Goal: Find contact information: Find contact information

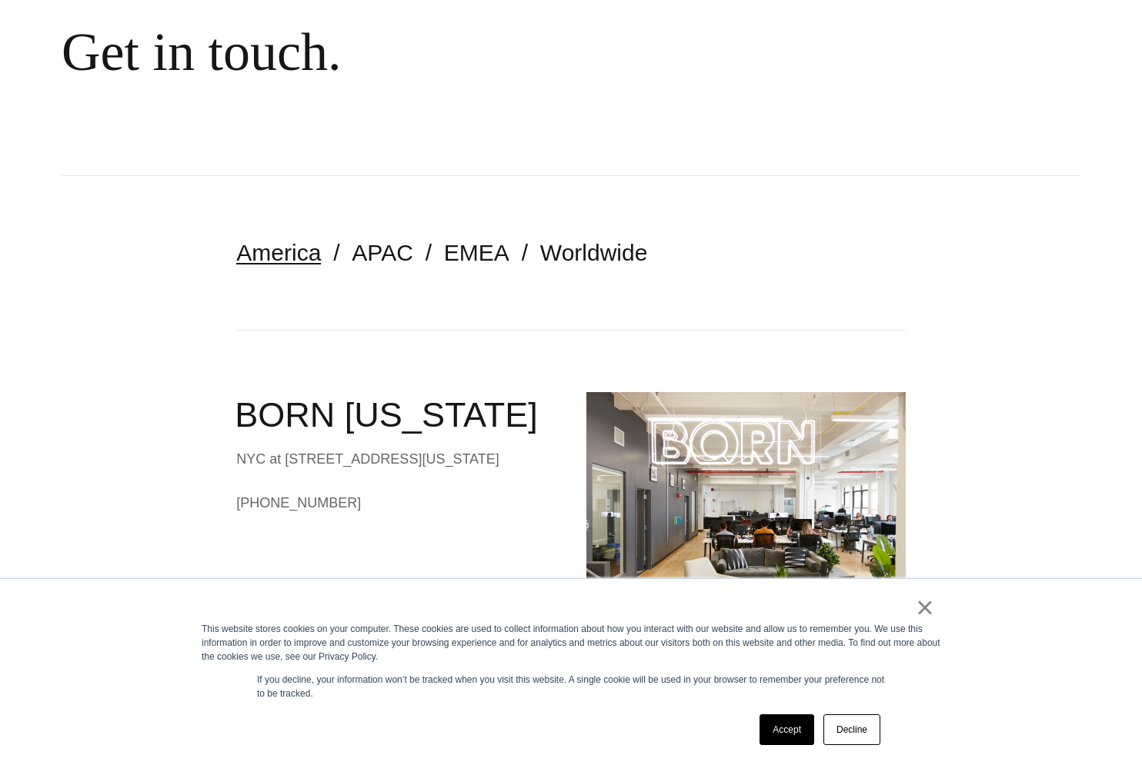
scroll to position [188, 0]
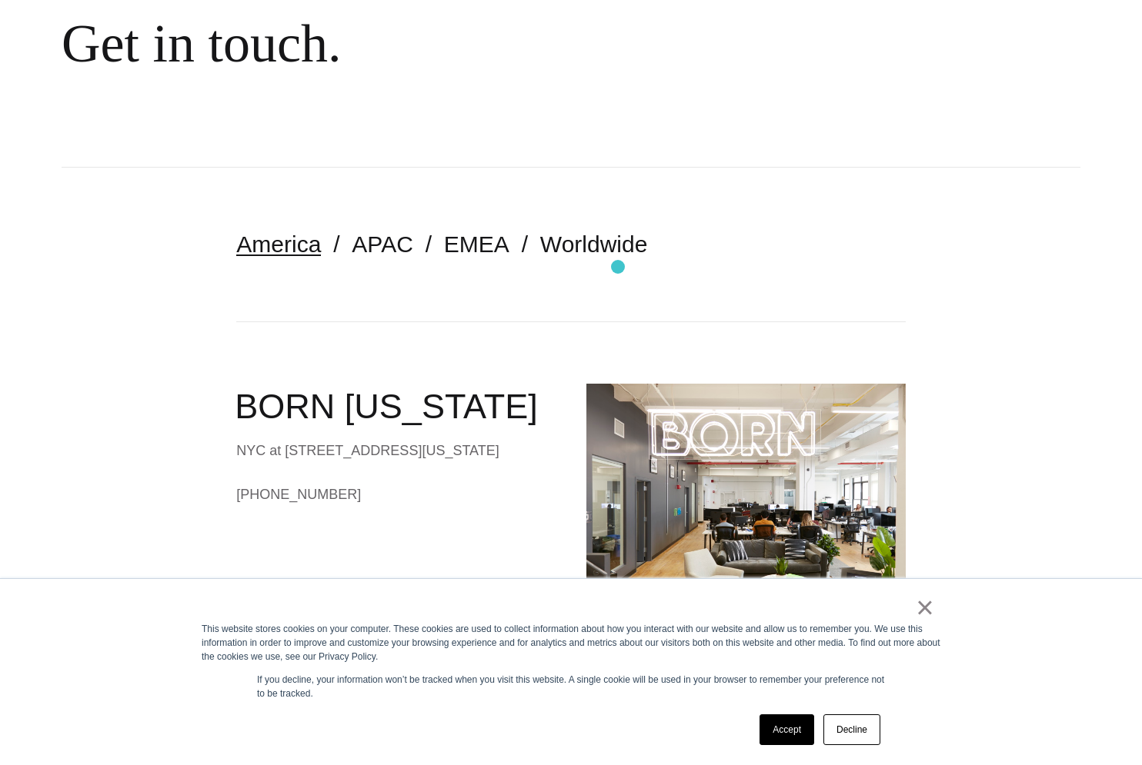
click at [618, 267] on nav "America APAC EMEA Worldwide" at bounding box center [570, 245] width 668 height 154
click at [575, 246] on link "Worldwide" at bounding box center [594, 244] width 108 height 25
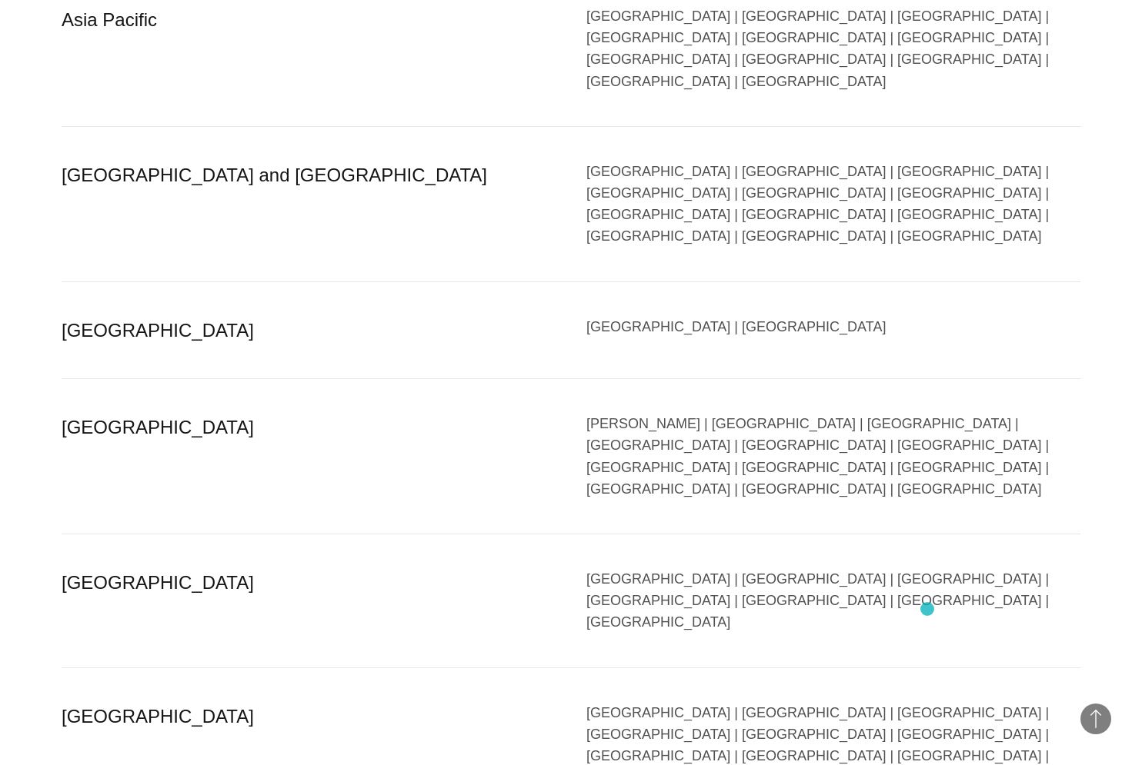
scroll to position [1127, 0]
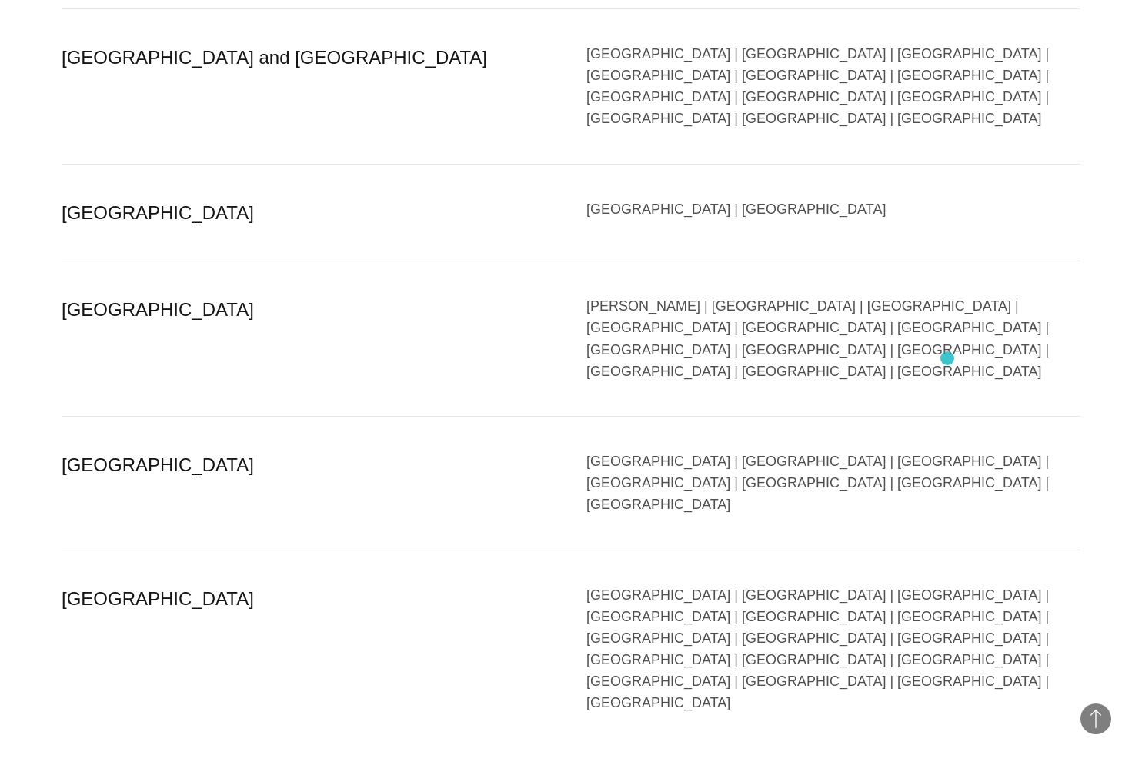
click at [947, 585] on div "[GEOGRAPHIC_DATA] | [GEOGRAPHIC_DATA] | [GEOGRAPHIC_DATA] | [GEOGRAPHIC_DATA] |…" at bounding box center [833, 650] width 494 height 130
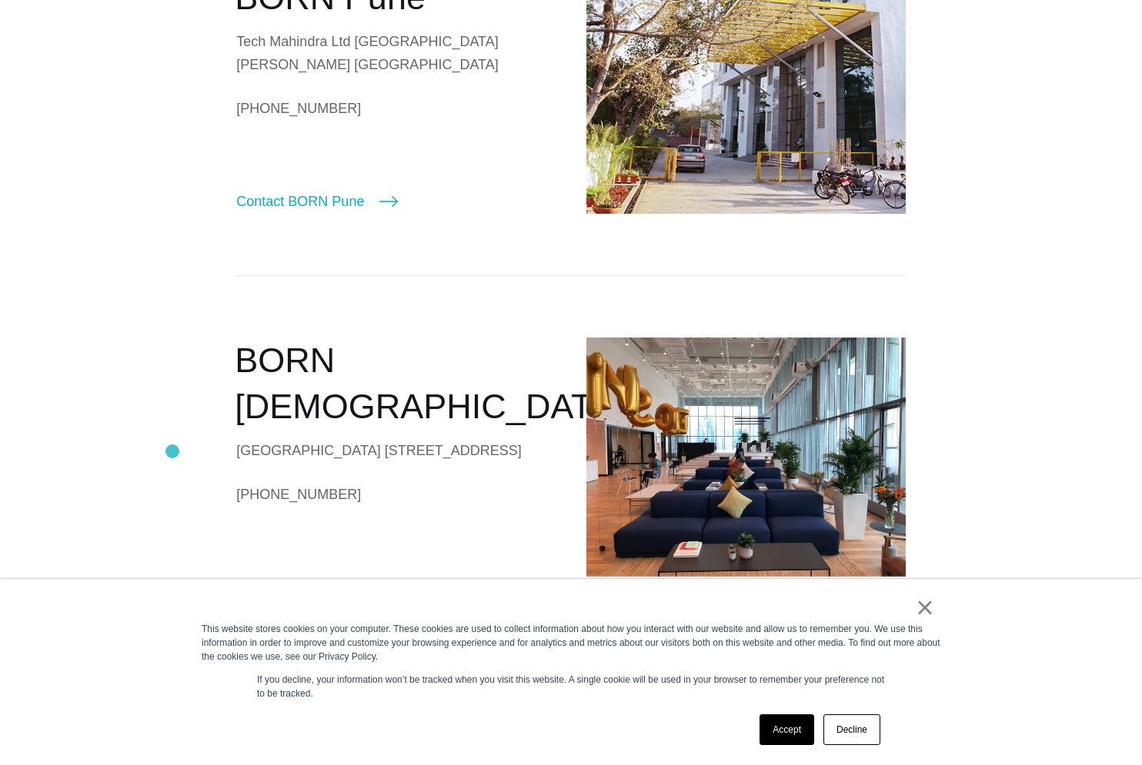
scroll to position [980, 0]
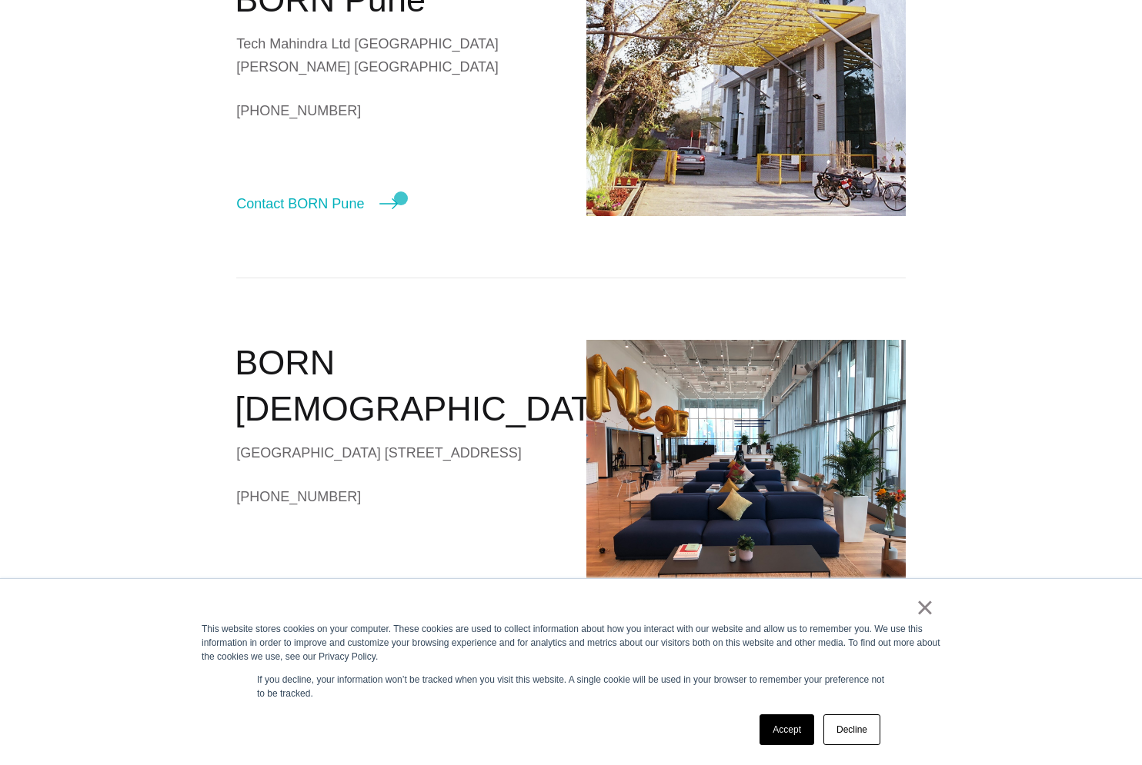
drag, startPoint x: 236, startPoint y: 87, endPoint x: 401, endPoint y: 198, distance: 198.8
click at [401, 78] on div "Tech Mahindra Ltd Plot 4 New Building Phase 3 Hinjewadi Rajiv Gandhi Infotech P…" at bounding box center [395, 55] width 319 height 46
